Goal: Task Accomplishment & Management: Complete application form

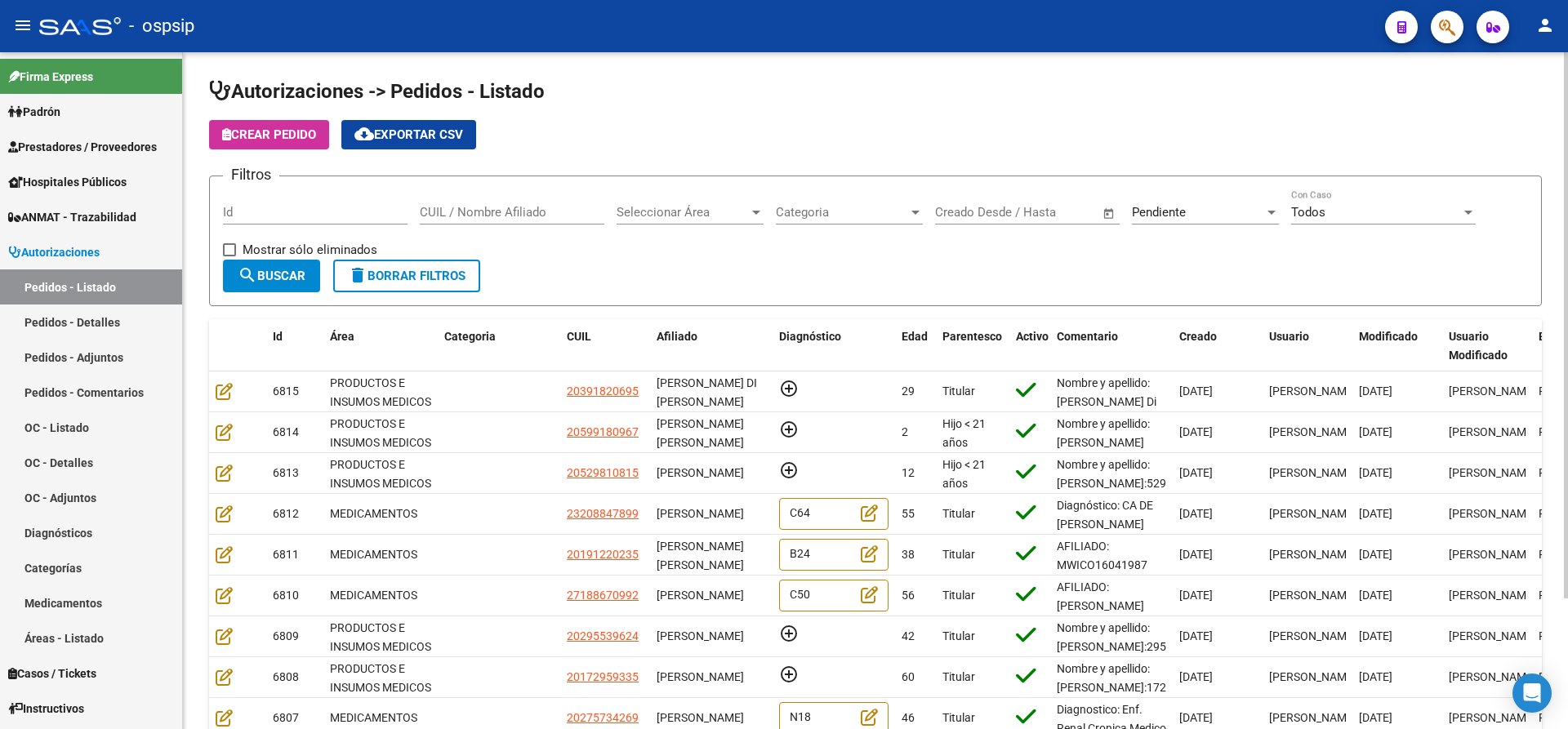
click at [748, 213] on span "Seleccionar Área" at bounding box center [682, 211] width 132 height 14
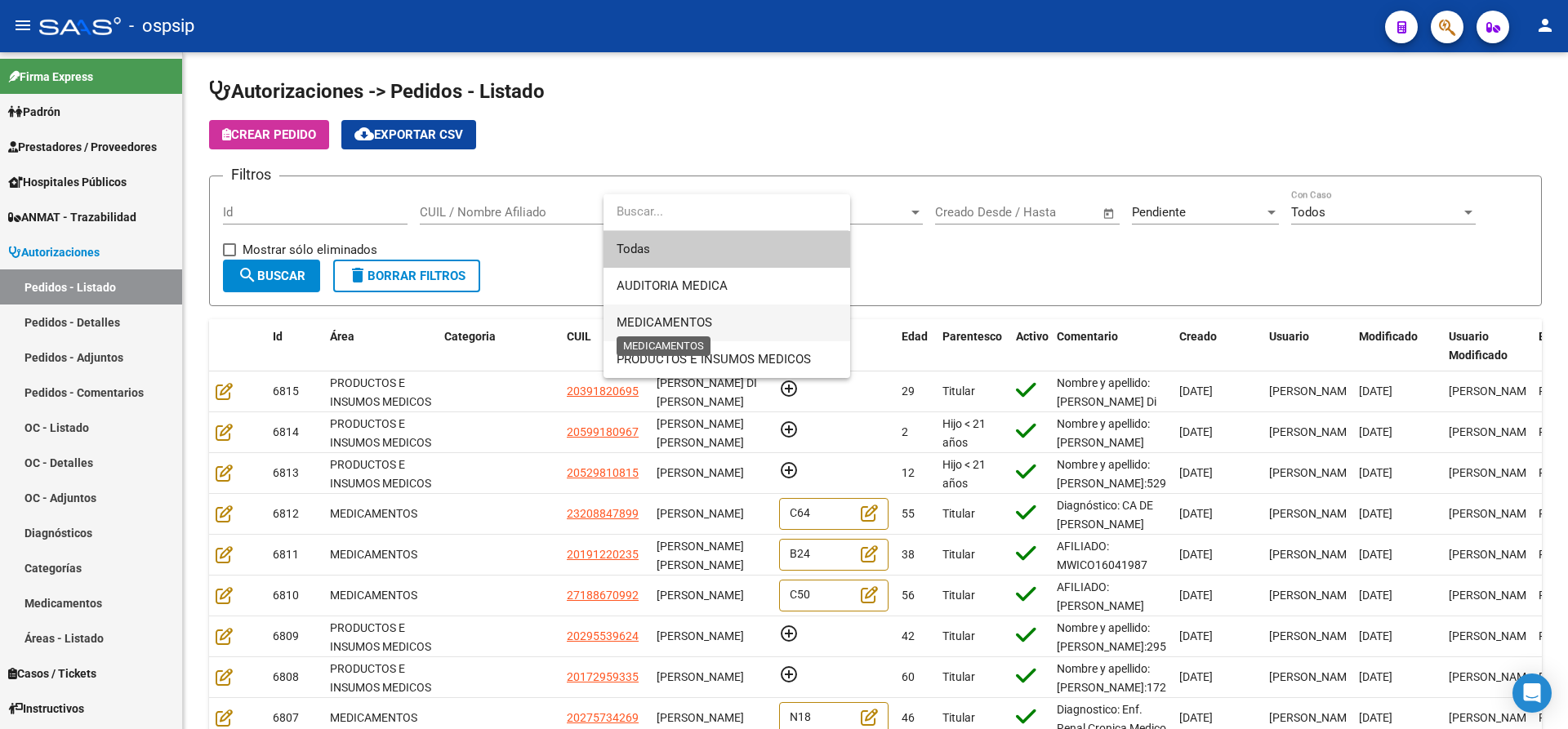
click at [679, 317] on span "MEDICAMENTOS" at bounding box center [664, 322] width 95 height 14
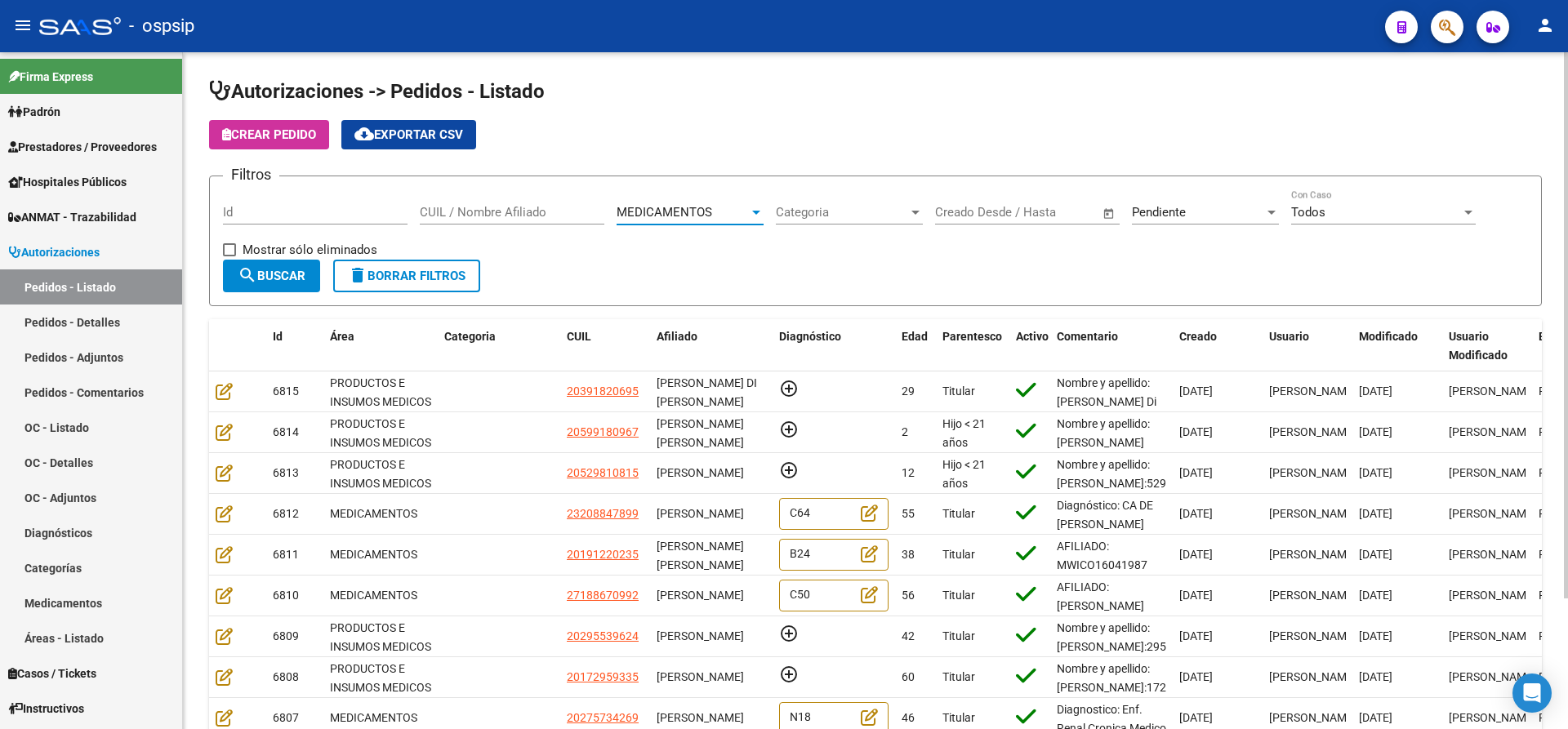
click at [280, 268] on span "search Buscar" at bounding box center [271, 275] width 68 height 14
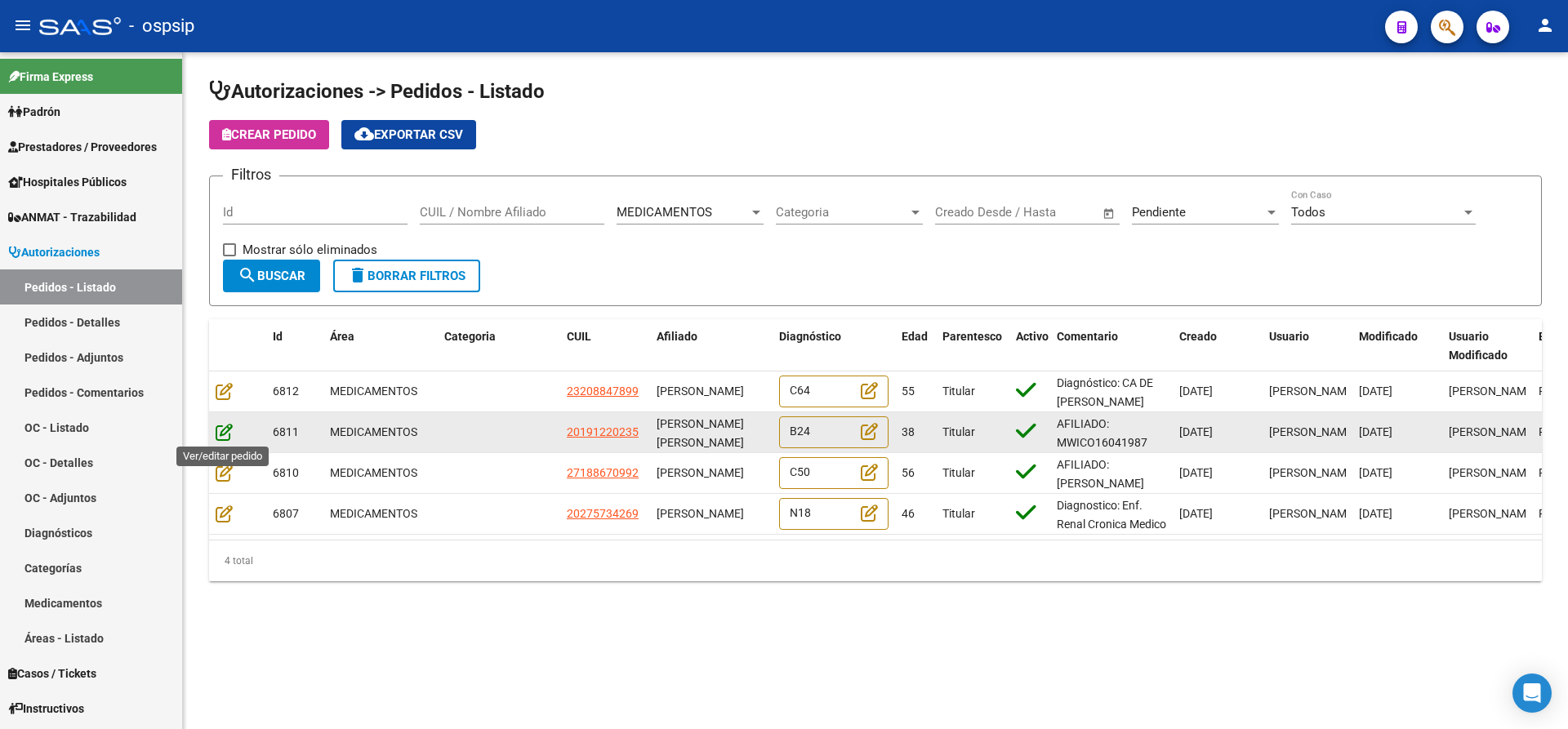
click at [217, 433] on icon at bounding box center [225, 432] width 17 height 18
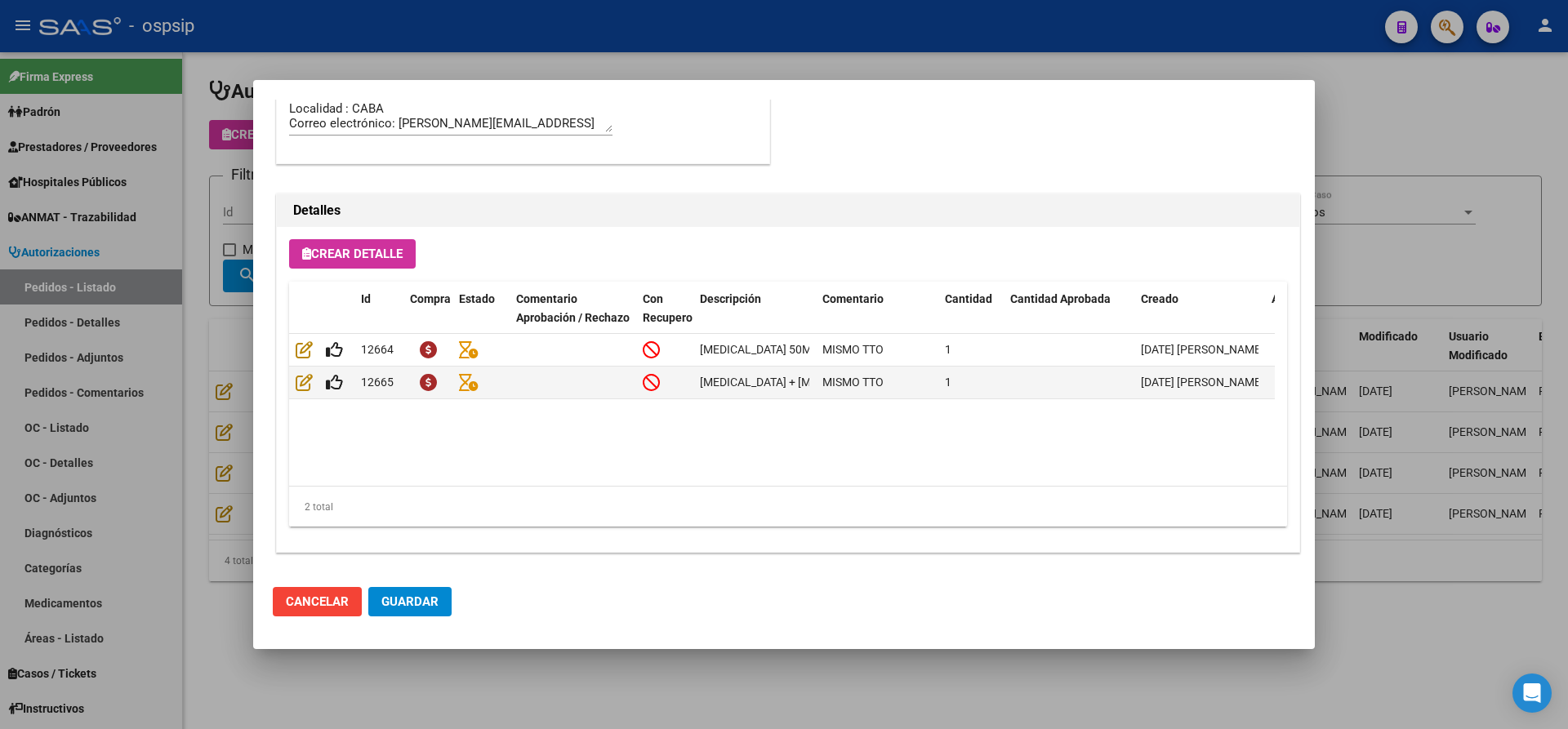
scroll to position [1075, 0]
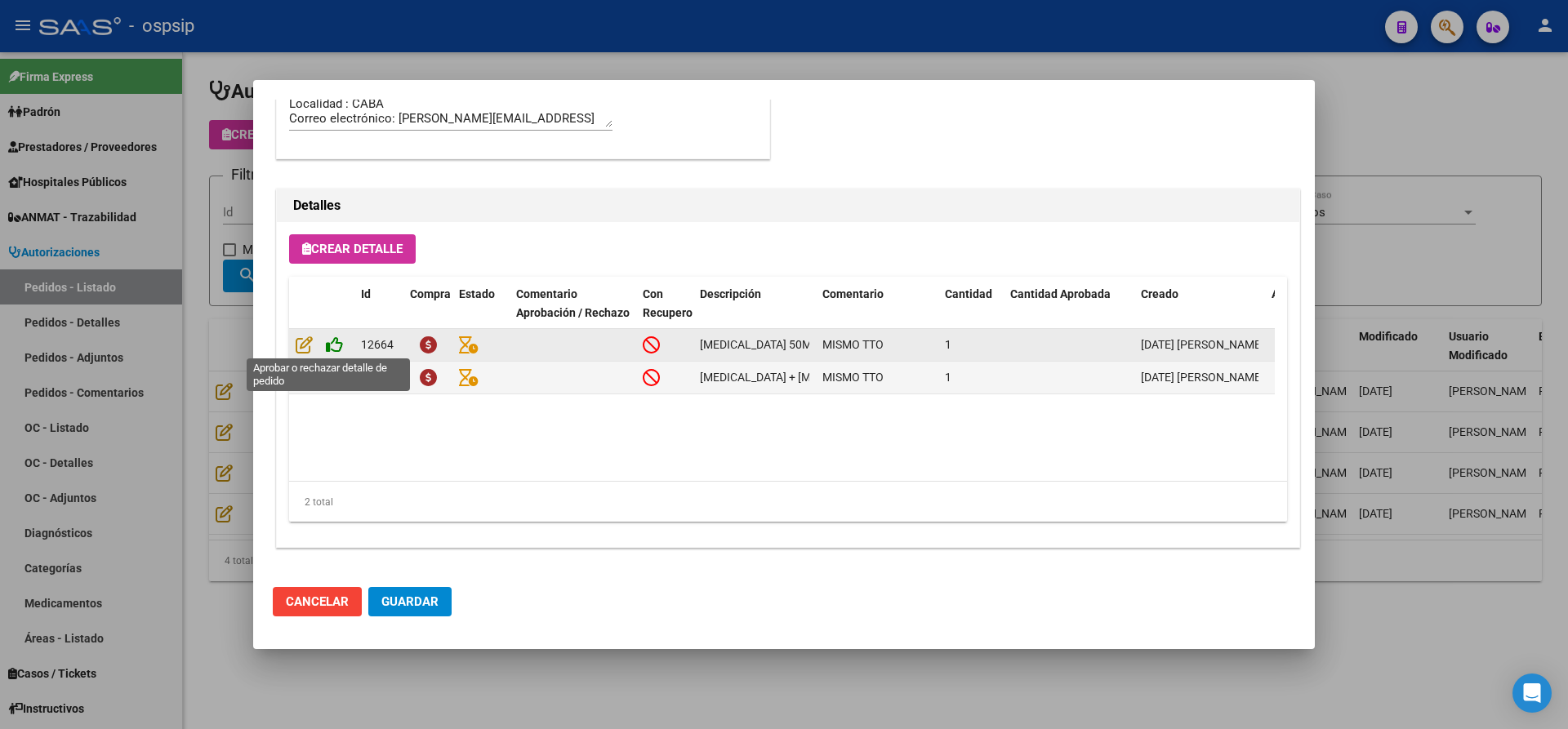
click at [337, 346] on icon at bounding box center [334, 345] width 17 height 18
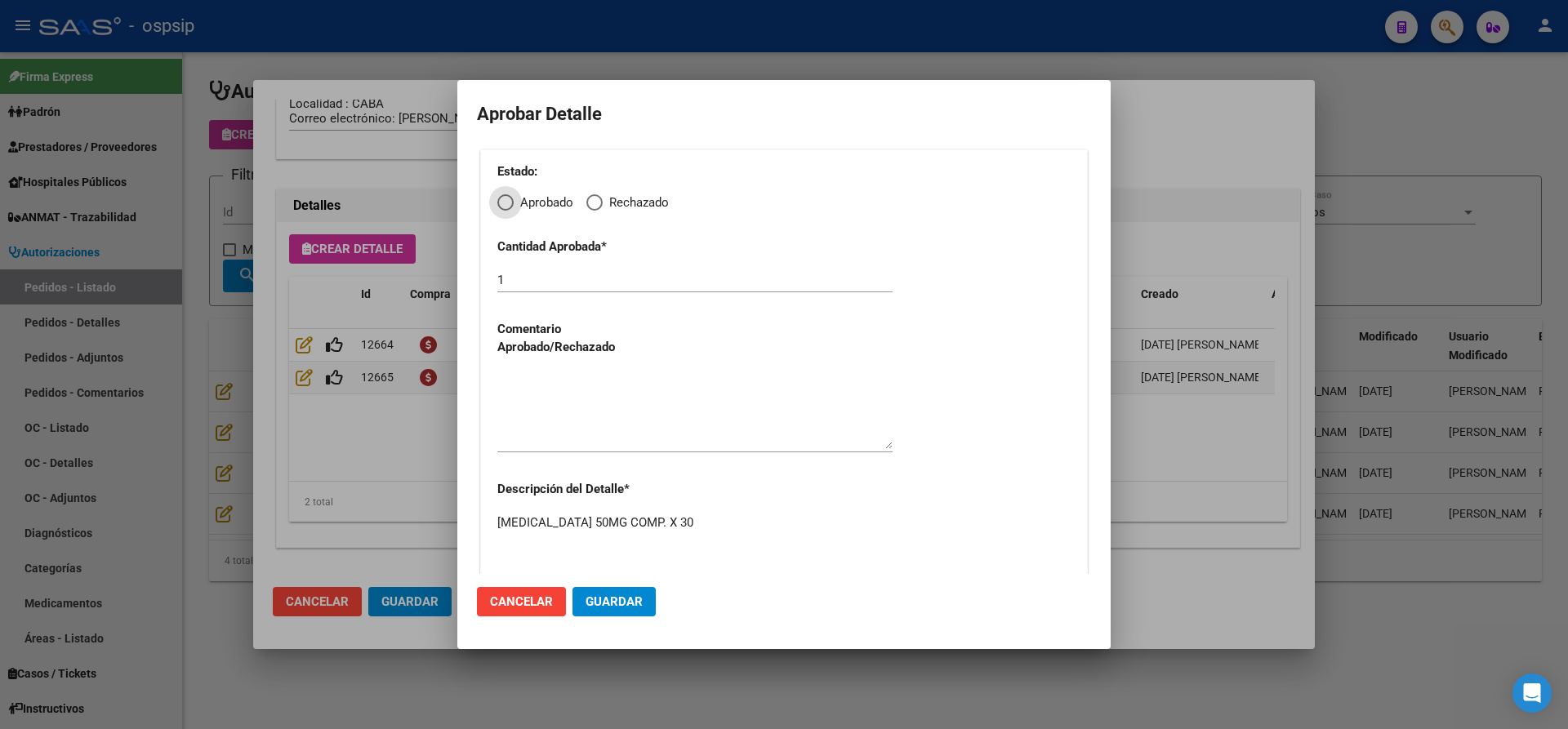
click at [515, 206] on span "Aprobado" at bounding box center [543, 203] width 60 height 19
click at [514, 206] on input "Aprobado" at bounding box center [505, 202] width 16 height 16
radio input "true"
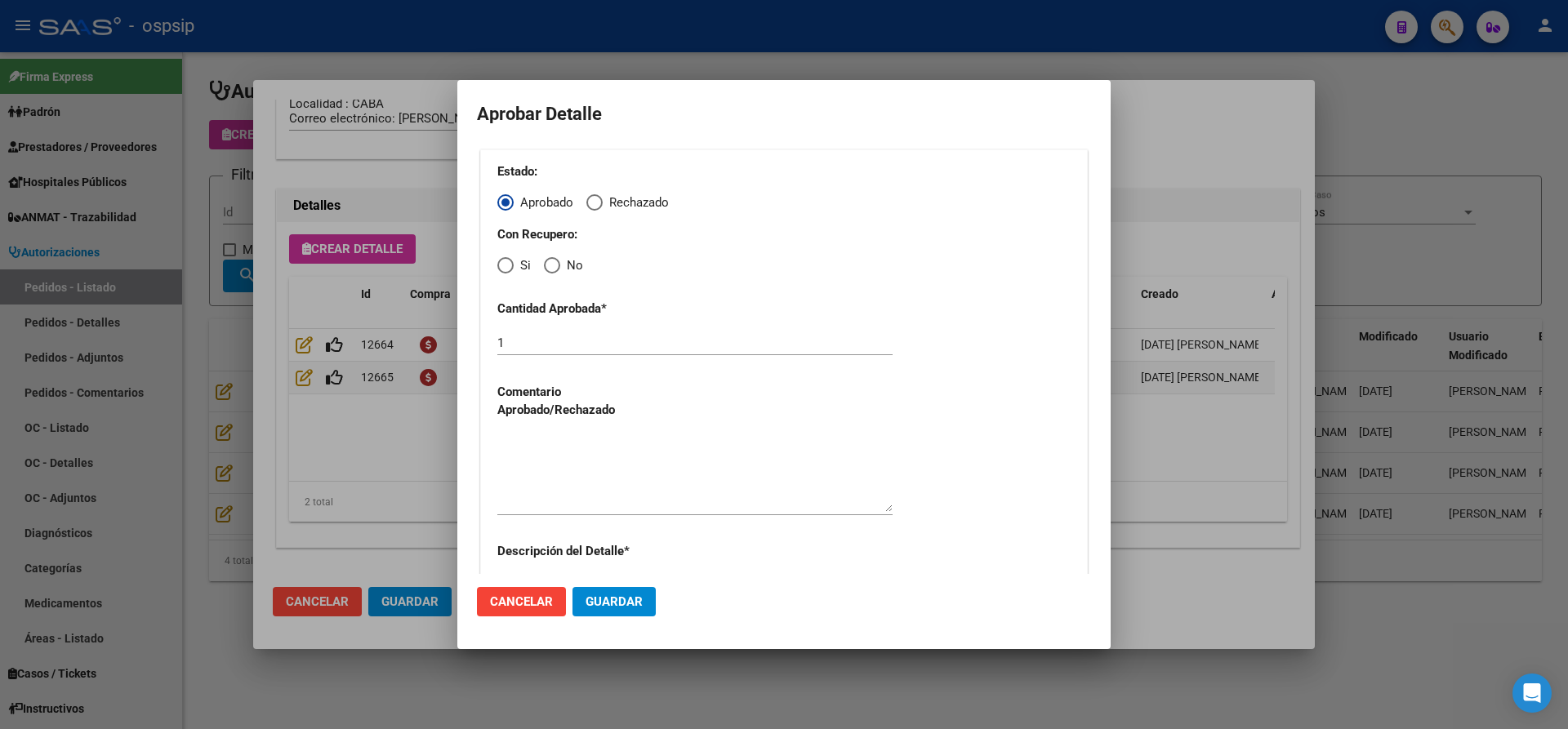
click at [511, 263] on span "Elija una opción" at bounding box center [505, 265] width 16 height 16
click at [511, 263] on input "Si" at bounding box center [505, 265] width 16 height 16
radio input "true"
click at [517, 441] on textarea at bounding box center [695, 473] width 395 height 77
click at [617, 608] on span "Guardar" at bounding box center [614, 601] width 57 height 14
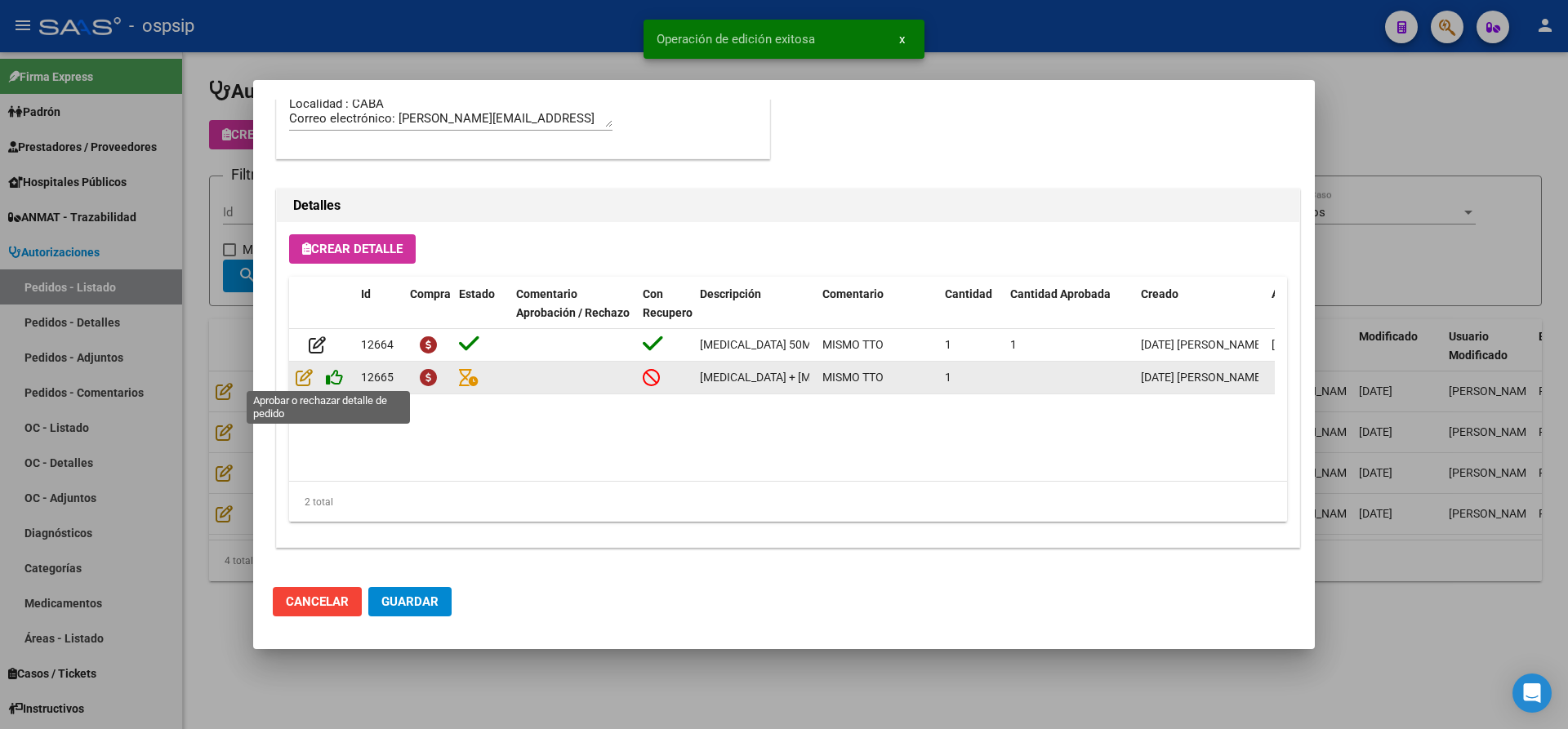
click at [338, 378] on icon at bounding box center [334, 377] width 17 height 18
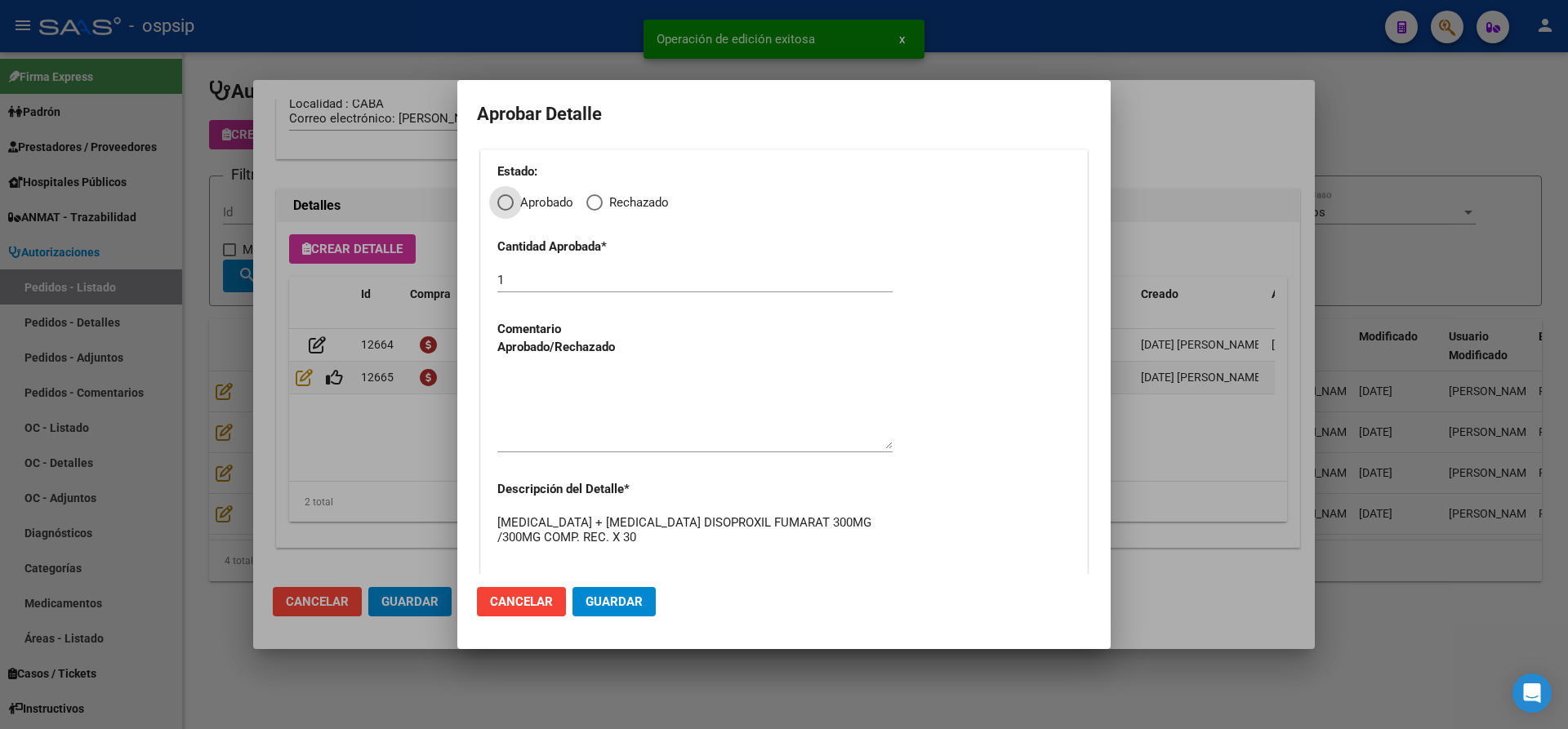
drag, startPoint x: 503, startPoint y: 201, endPoint x: 510, endPoint y: 222, distance: 22.1
click at [503, 202] on span "Elija una opción" at bounding box center [505, 202] width 16 height 16
click at [503, 202] on input "Aprobado" at bounding box center [505, 202] width 16 height 16
radio input "true"
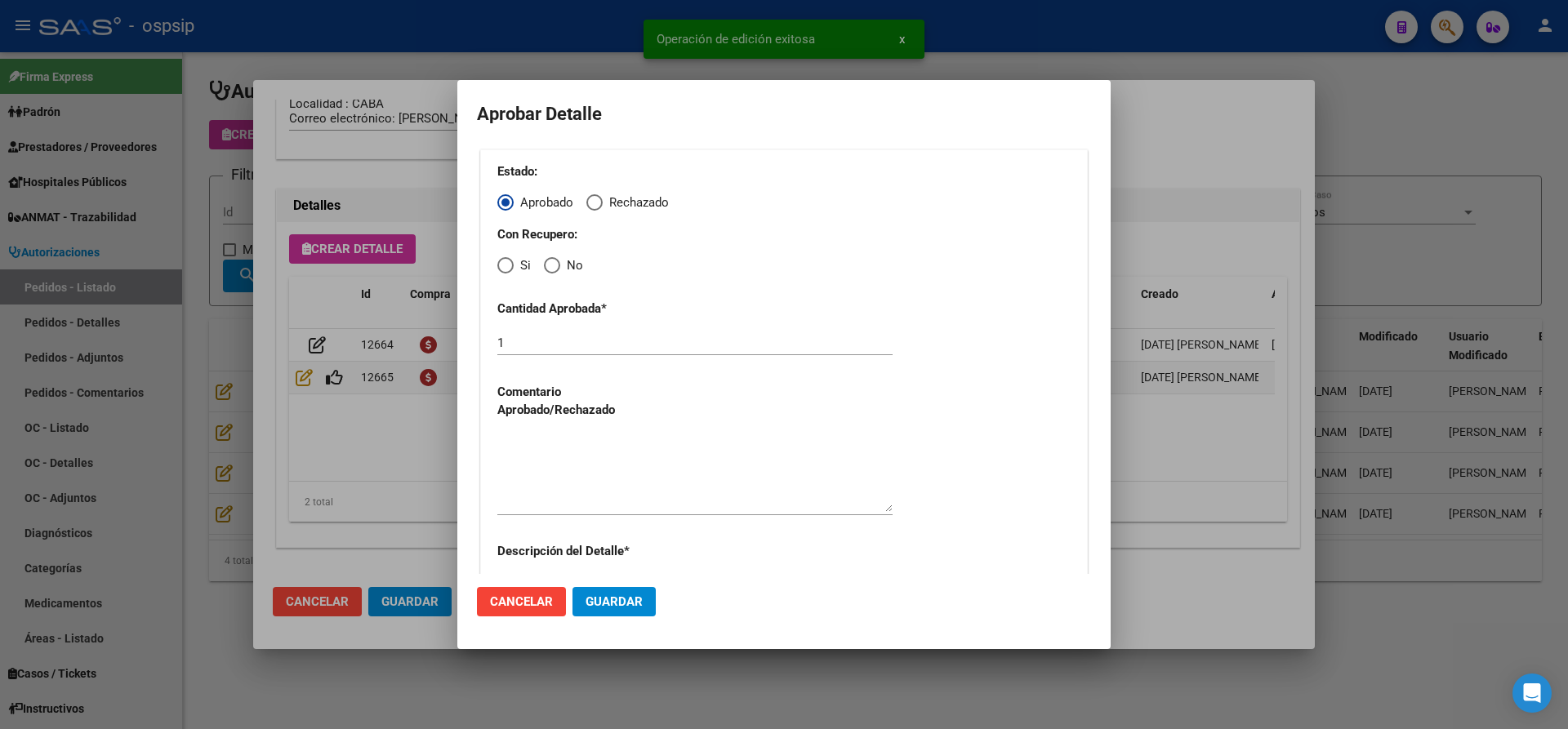
drag, startPoint x: 508, startPoint y: 264, endPoint x: 506, endPoint y: 300, distance: 36.1
click at [508, 265] on span "Elija una opción" at bounding box center [505, 265] width 16 height 16
click at [508, 265] on input "Si" at bounding box center [505, 265] width 16 height 16
radio input "true"
click at [562, 474] on textarea at bounding box center [695, 473] width 395 height 77
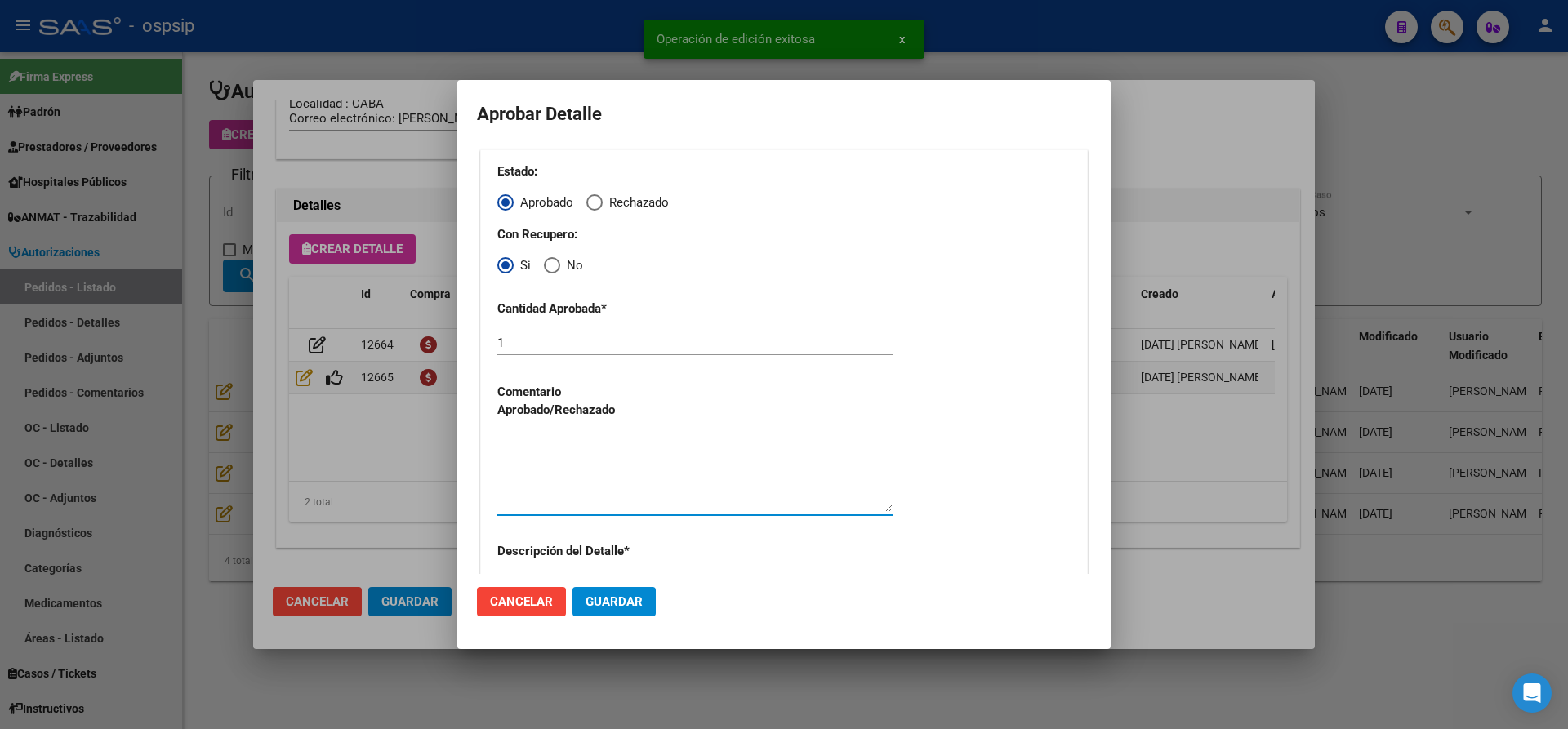
click at [630, 598] on span "Guardar" at bounding box center [614, 601] width 57 height 14
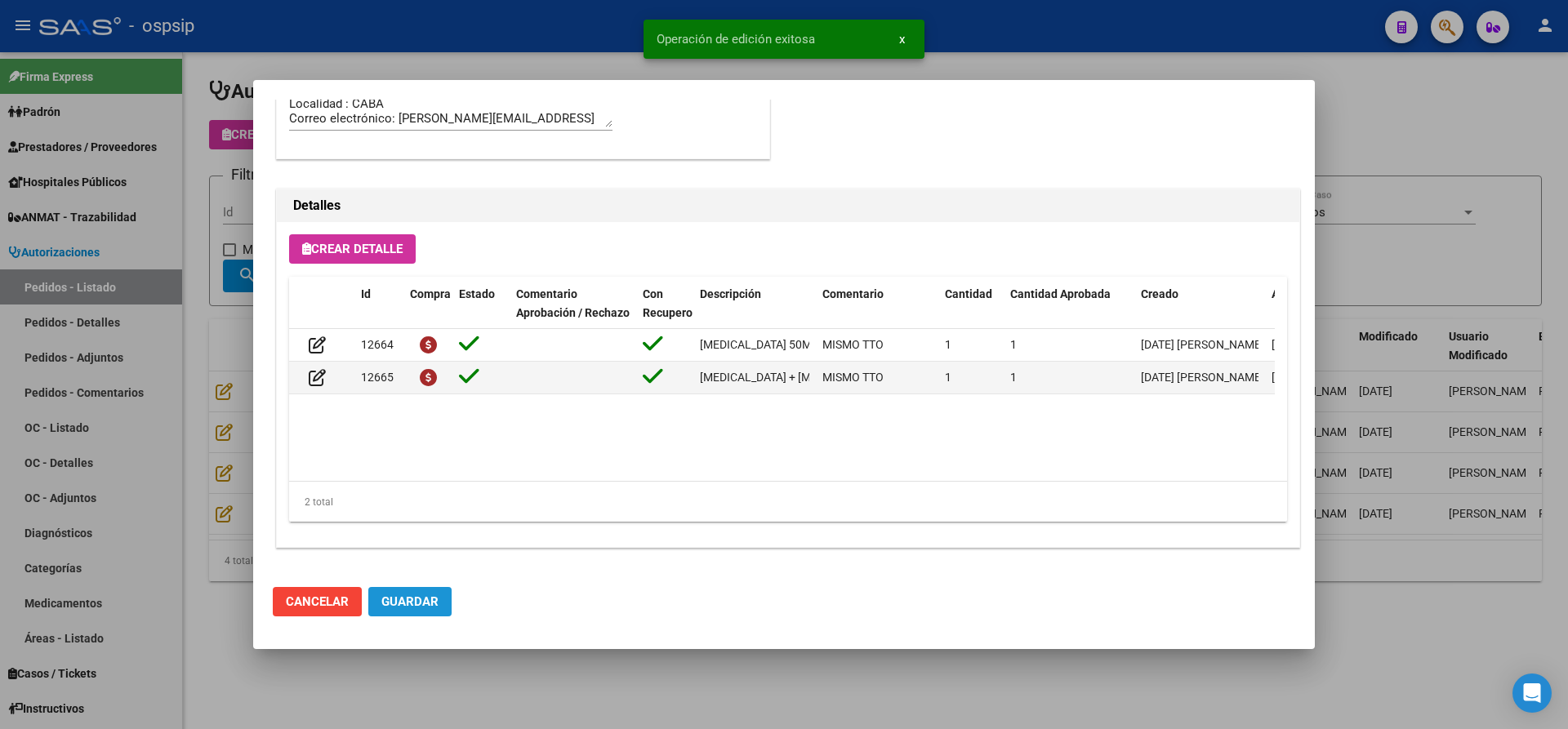
click at [429, 602] on span "Guardar" at bounding box center [410, 601] width 57 height 14
click at [512, 680] on div at bounding box center [784, 364] width 1568 height 729
